Goal: Task Accomplishment & Management: Use online tool/utility

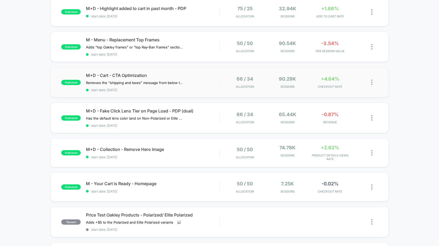
scroll to position [131, 0]
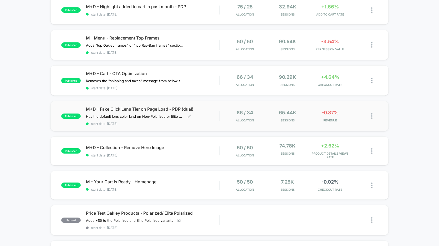
click at [210, 119] on div "M+D - Fake Click Lens Tier on Page Load - PDP (dual) Has the default lens color…" at bounding box center [152, 115] width 133 height 19
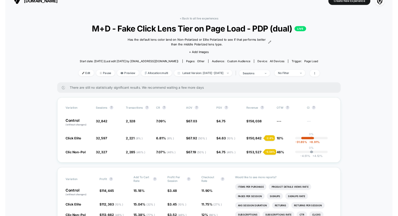
scroll to position [8, 0]
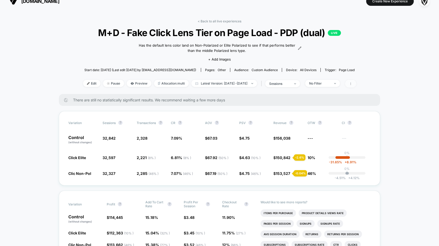
click at [356, 84] on span at bounding box center [350, 84] width 11 height 8
